Goal: Information Seeking & Learning: Learn about a topic

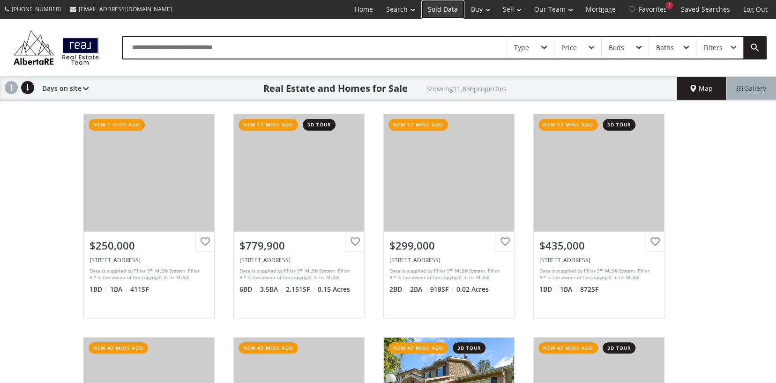
click at [440, 11] on link "Sold Data" at bounding box center [442, 9] width 43 height 19
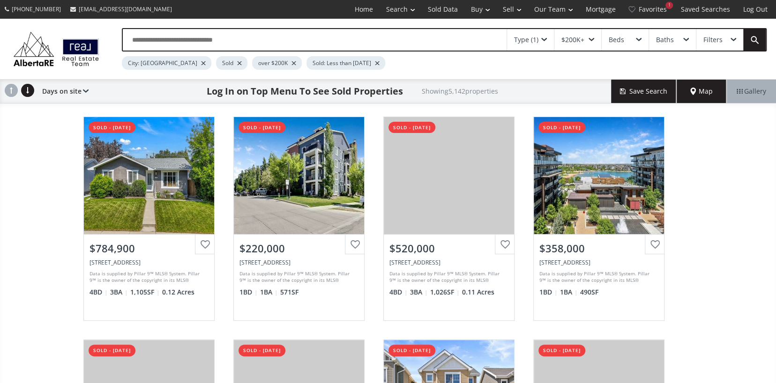
click at [572, 38] on div "$200K+" at bounding box center [572, 40] width 23 height 7
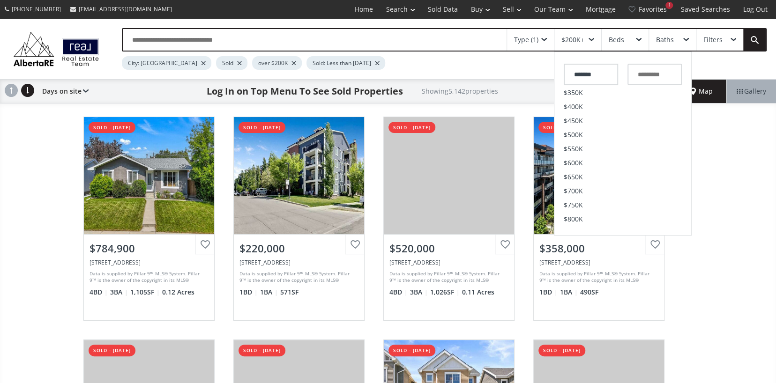
scroll to position [234, 0]
click at [582, 106] on li "$800K" at bounding box center [622, 102] width 137 height 14
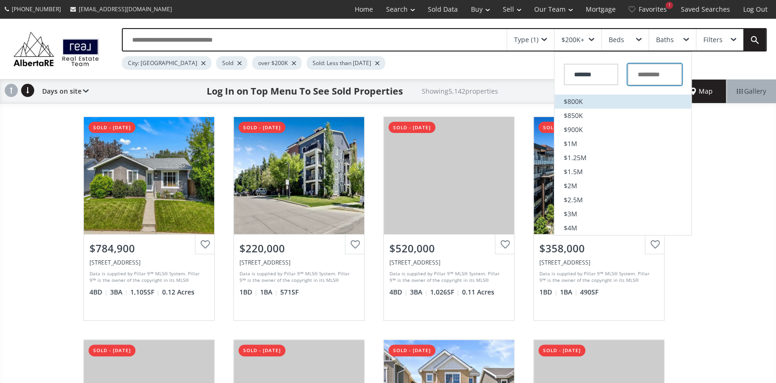
type input "*******"
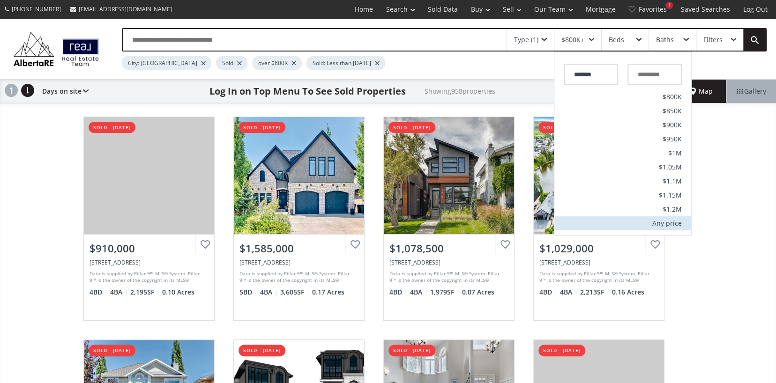
click at [663, 225] on div "Any price" at bounding box center [667, 223] width 30 height 7
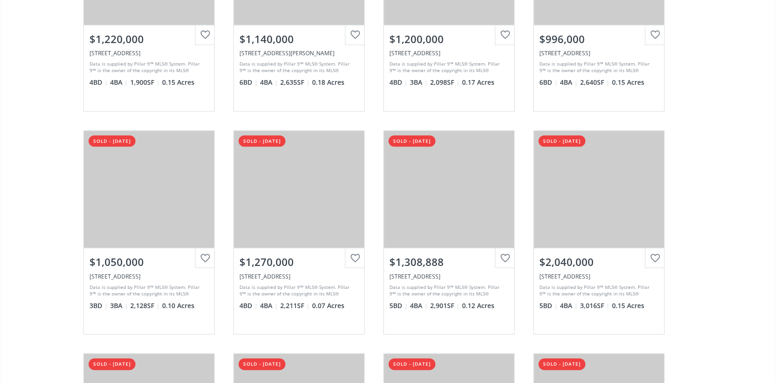
scroll to position [843, 0]
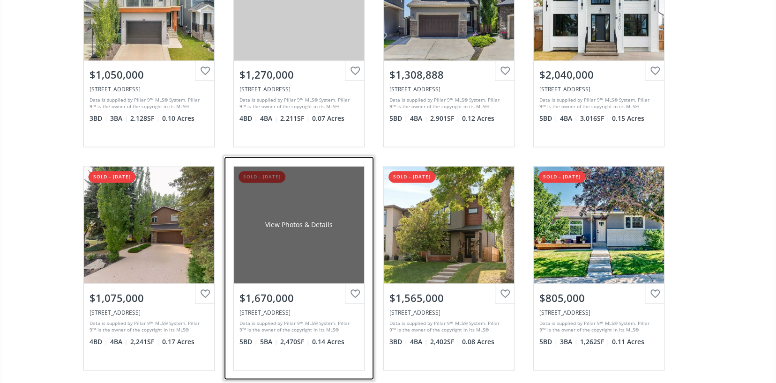
click at [281, 220] on div "View Photos & Details" at bounding box center [298, 224] width 67 height 9
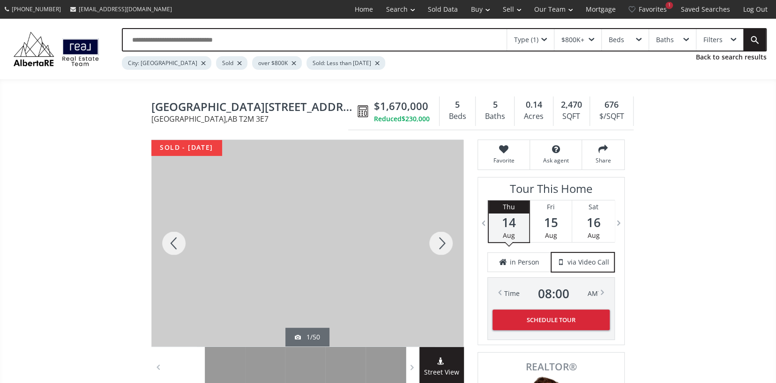
click at [441, 242] on div at bounding box center [440, 243] width 45 height 207
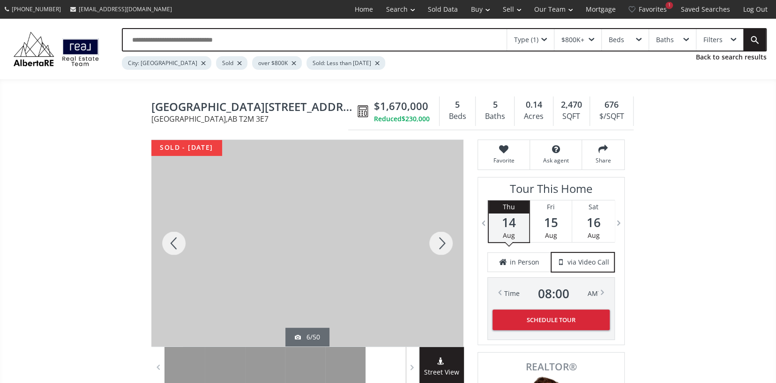
click at [441, 242] on div at bounding box center [440, 243] width 45 height 207
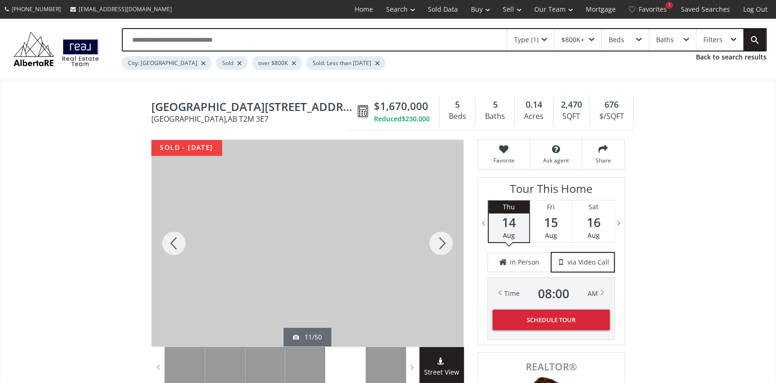
click at [441, 242] on div at bounding box center [440, 243] width 45 height 207
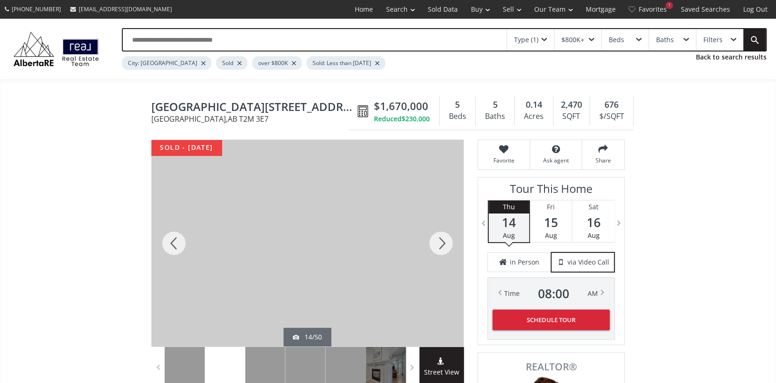
click at [441, 242] on div at bounding box center [440, 243] width 45 height 207
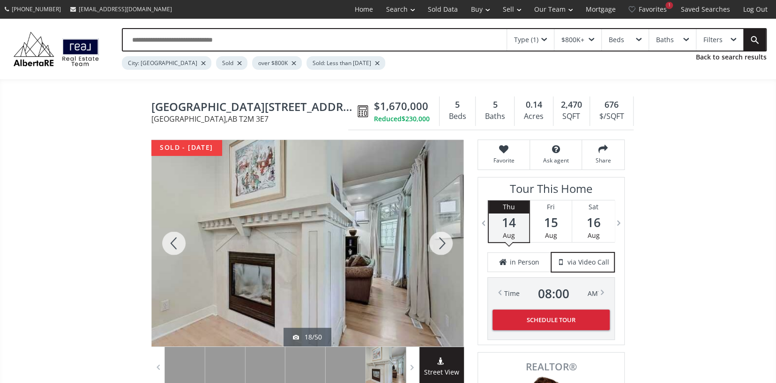
click at [441, 242] on div at bounding box center [440, 243] width 45 height 207
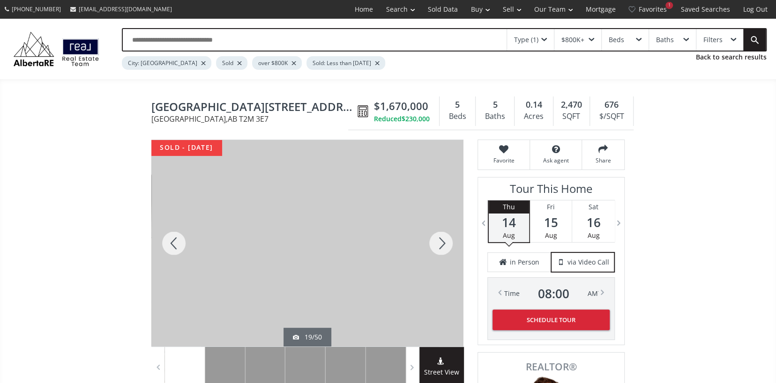
click at [441, 242] on div at bounding box center [440, 243] width 45 height 207
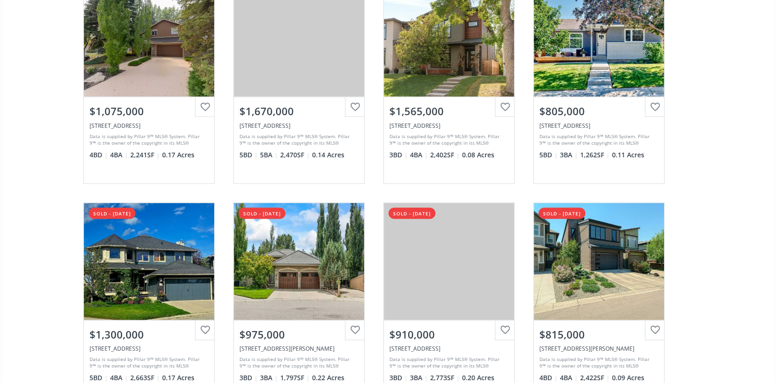
scroll to position [1030, 0]
